Goal: Task Accomplishment & Management: Use online tool/utility

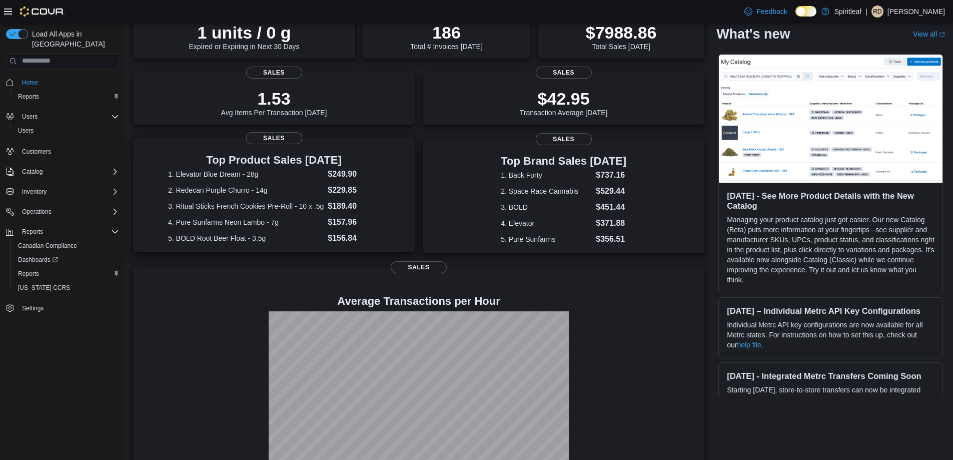
scroll to position [100, 0]
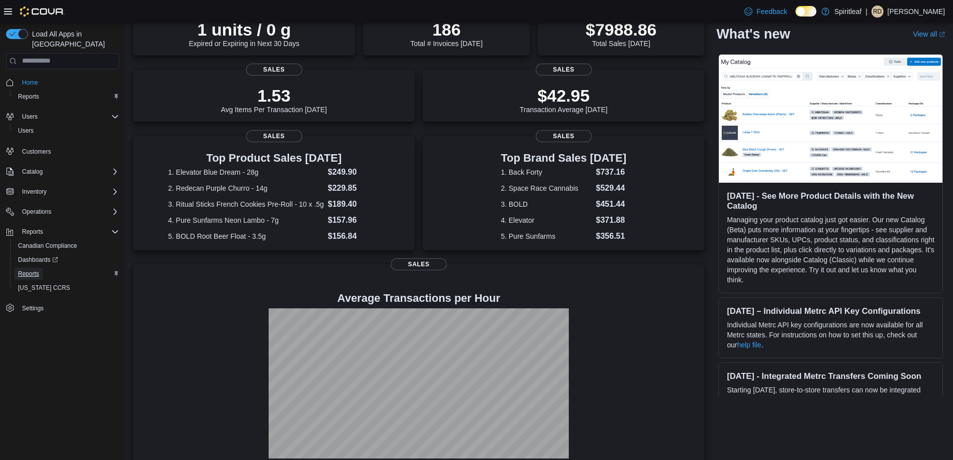
click at [23, 270] on span "Reports" at bounding box center [28, 274] width 21 height 8
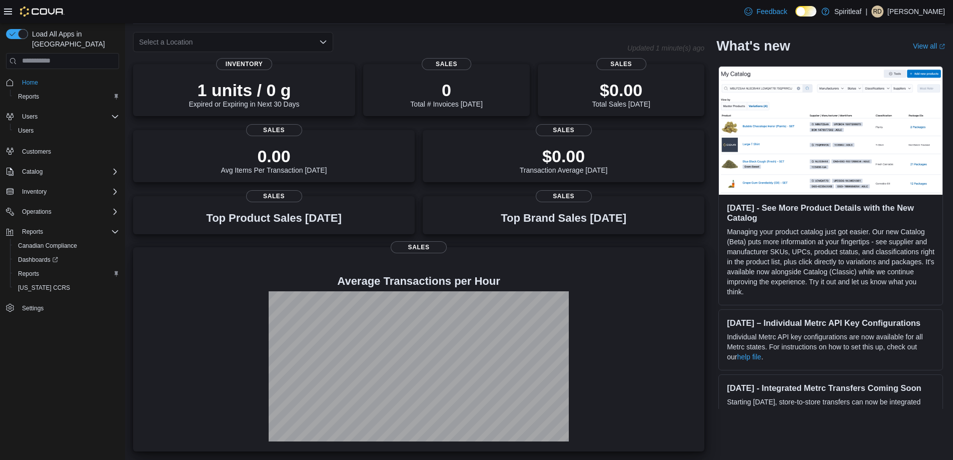
scroll to position [40, 0]
click at [33, 270] on span "Reports" at bounding box center [28, 274] width 21 height 8
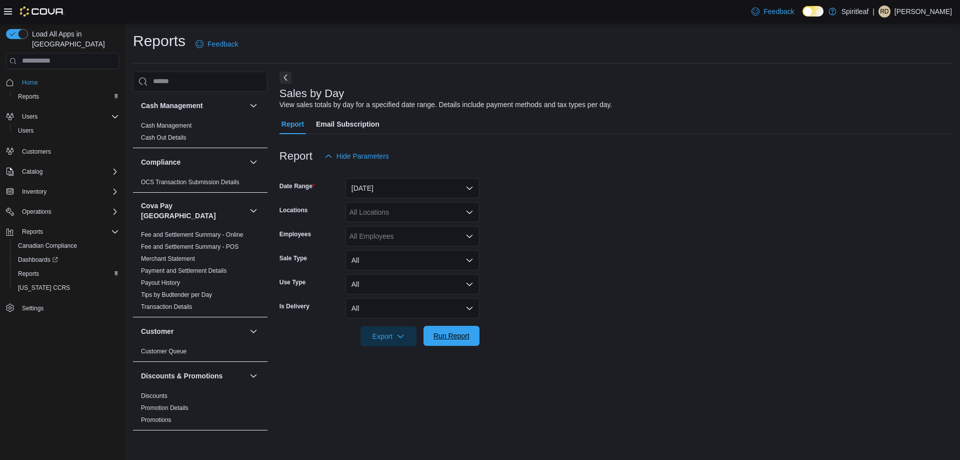
click at [452, 335] on span "Run Report" at bounding box center [452, 336] width 36 height 10
